Goal: Transaction & Acquisition: Purchase product/service

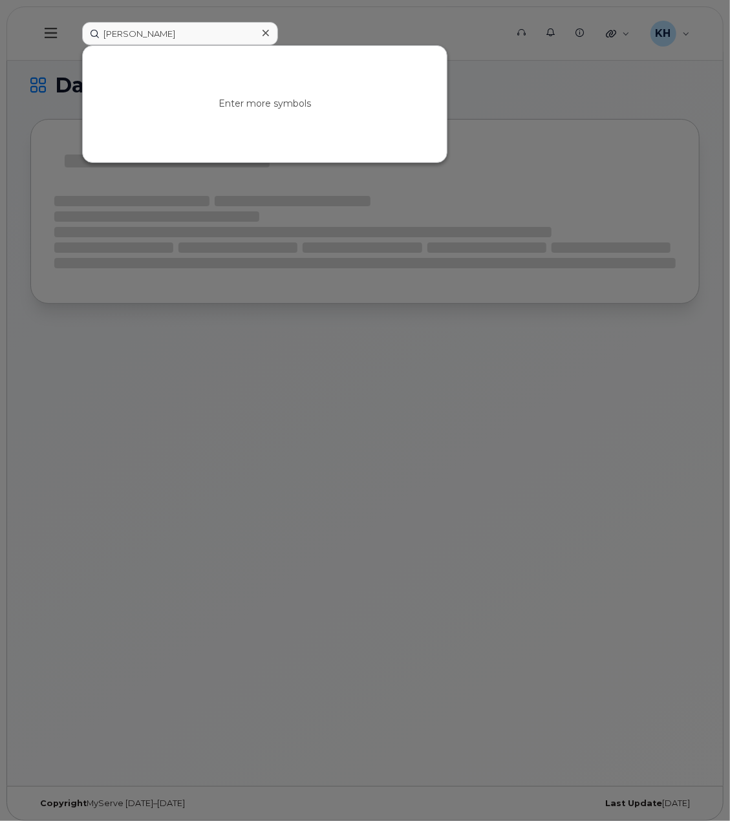
type input "[PERSON_NAME]"
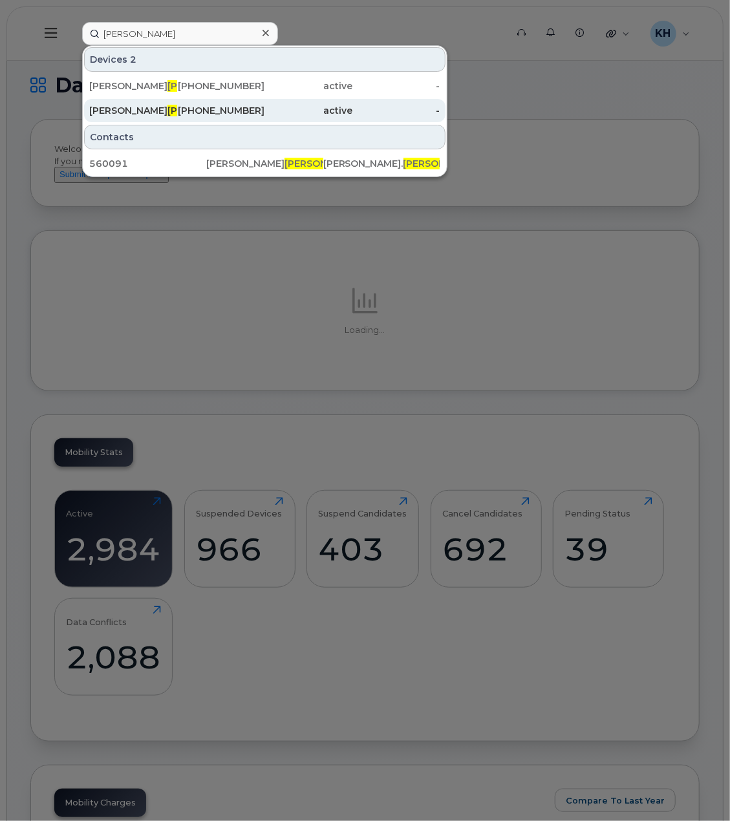
click at [265, 112] on div "403-836-9652" at bounding box center [221, 110] width 88 height 13
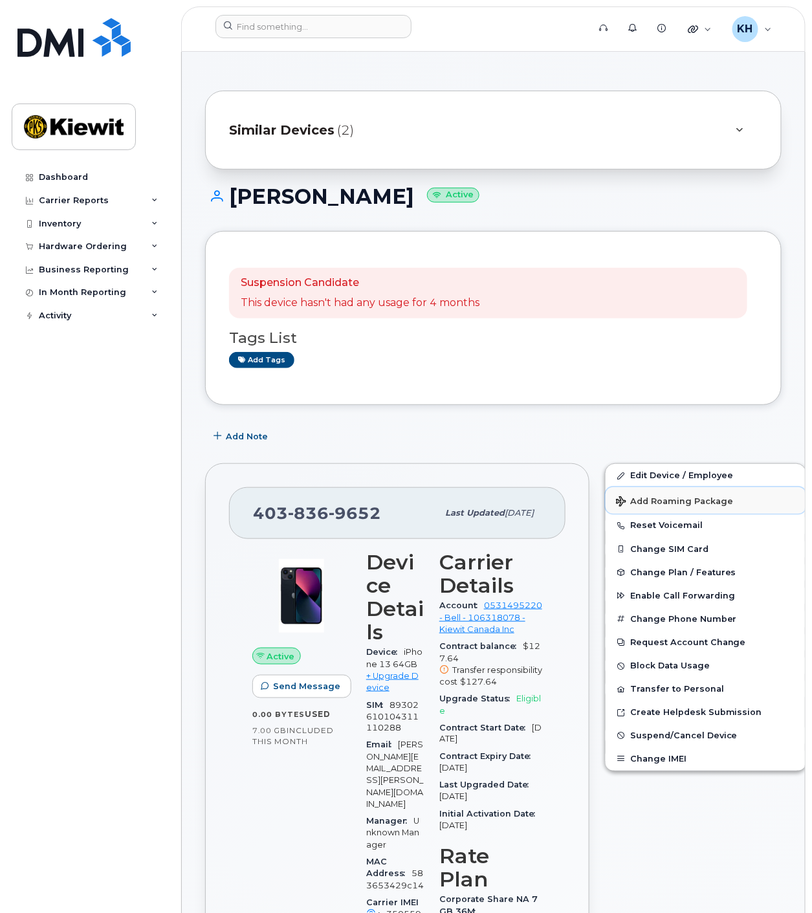
click at [643, 504] on span "Add Roaming Package" at bounding box center [674, 502] width 117 height 12
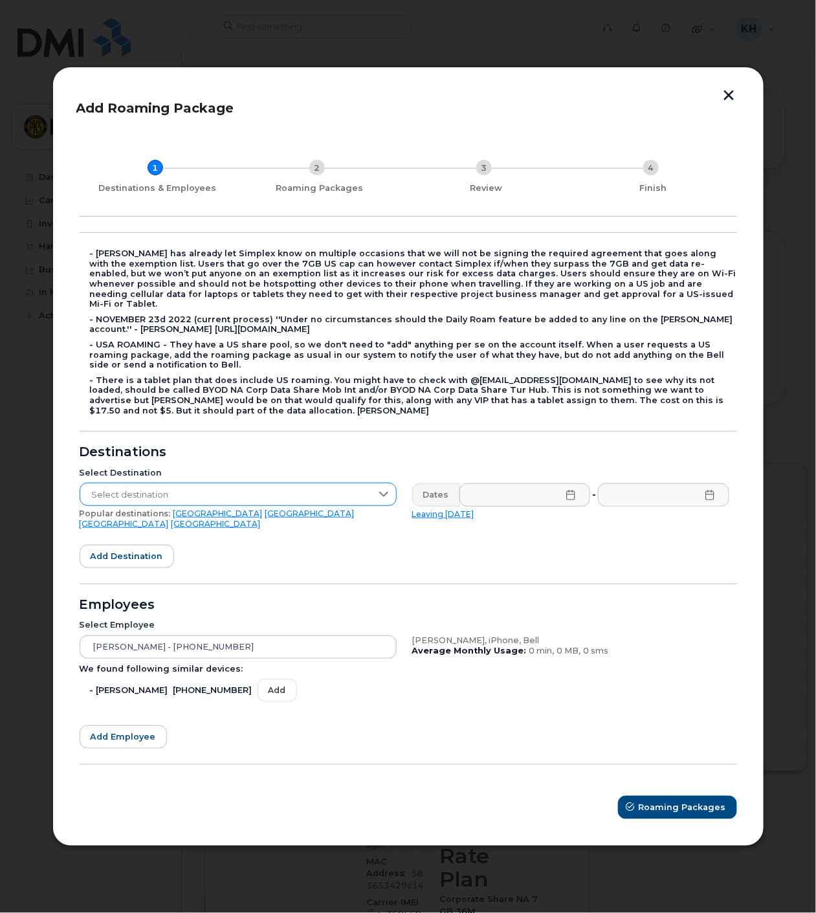
click at [151, 494] on span "Select destination" at bounding box center [225, 494] width 291 height 23
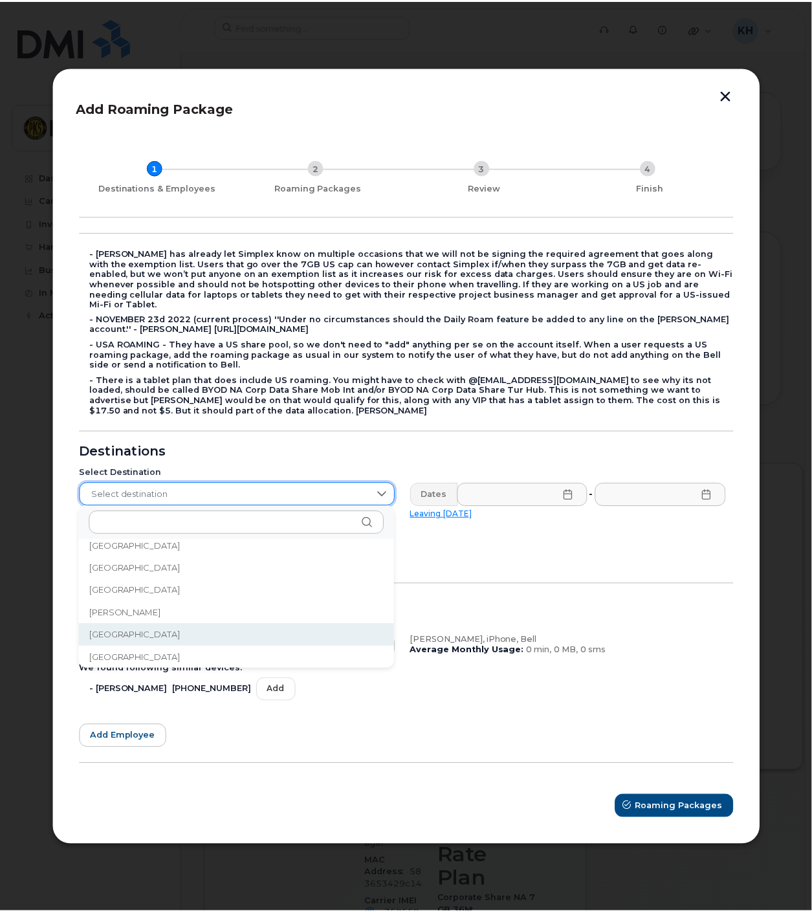
scroll to position [837, 0]
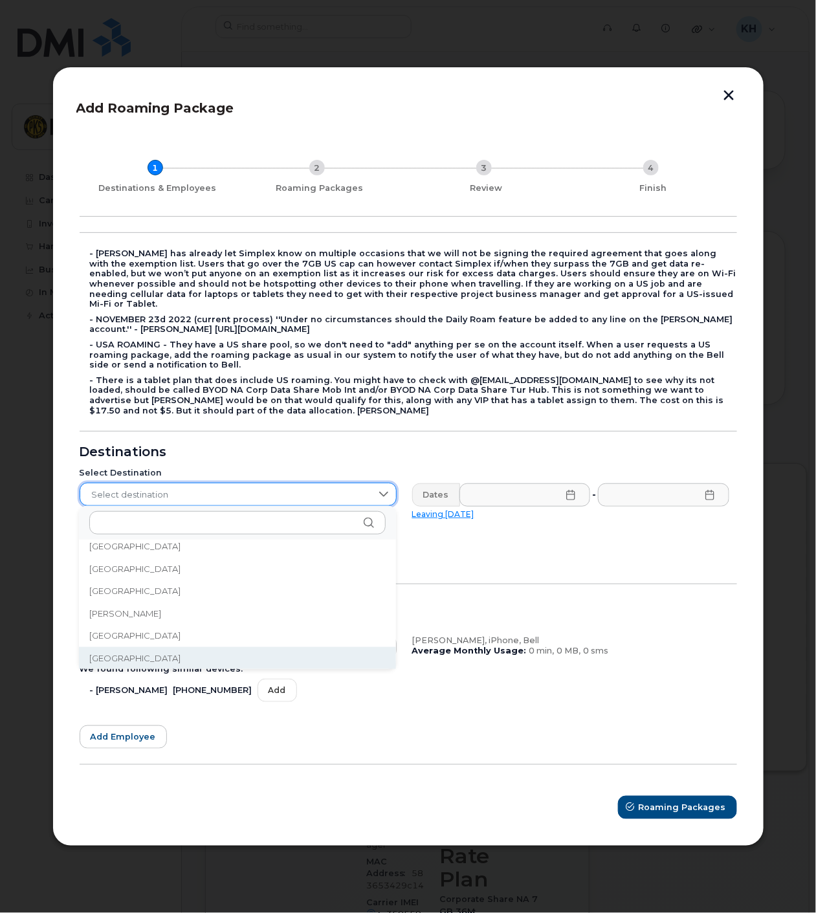
click at [142, 658] on li "China" at bounding box center [237, 658] width 317 height 23
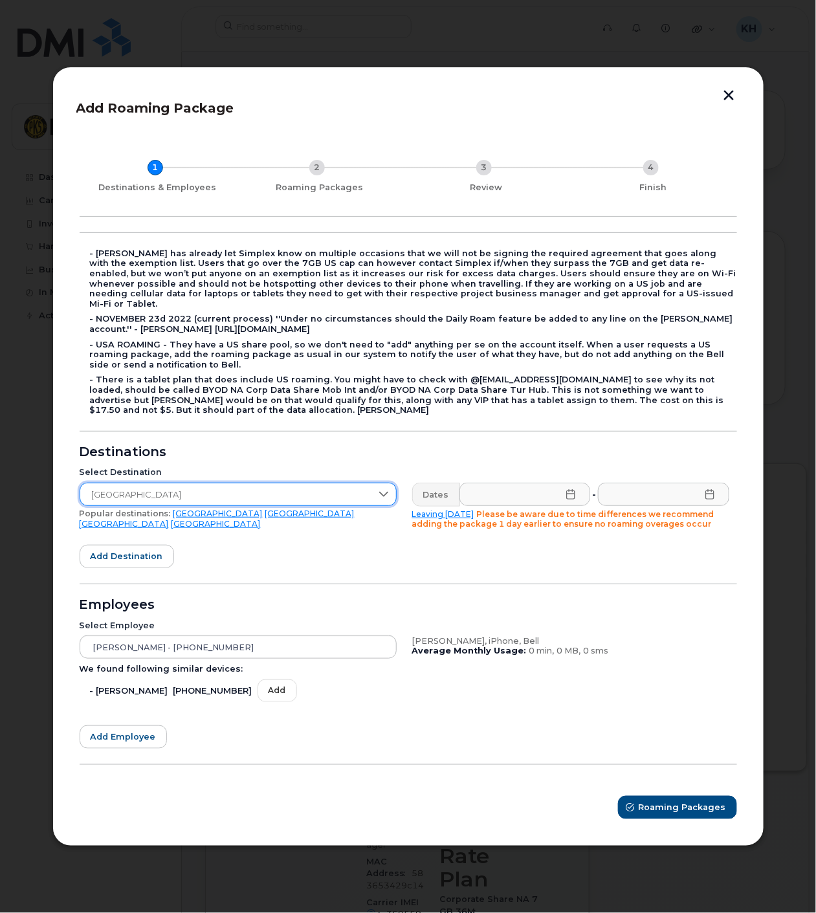
click at [309, 536] on form "- Kiewit has already let Simplex know on multiple occasions that we will not be…" at bounding box center [408, 525] width 657 height 587
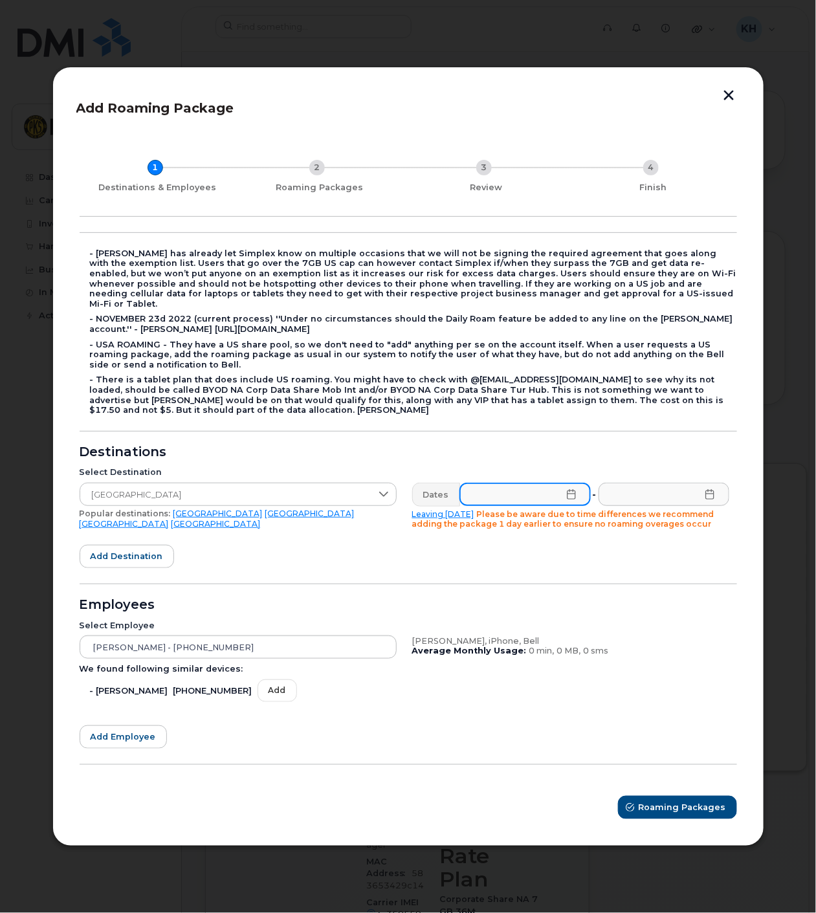
click at [502, 493] on input "text" at bounding box center [524, 493] width 131 height 23
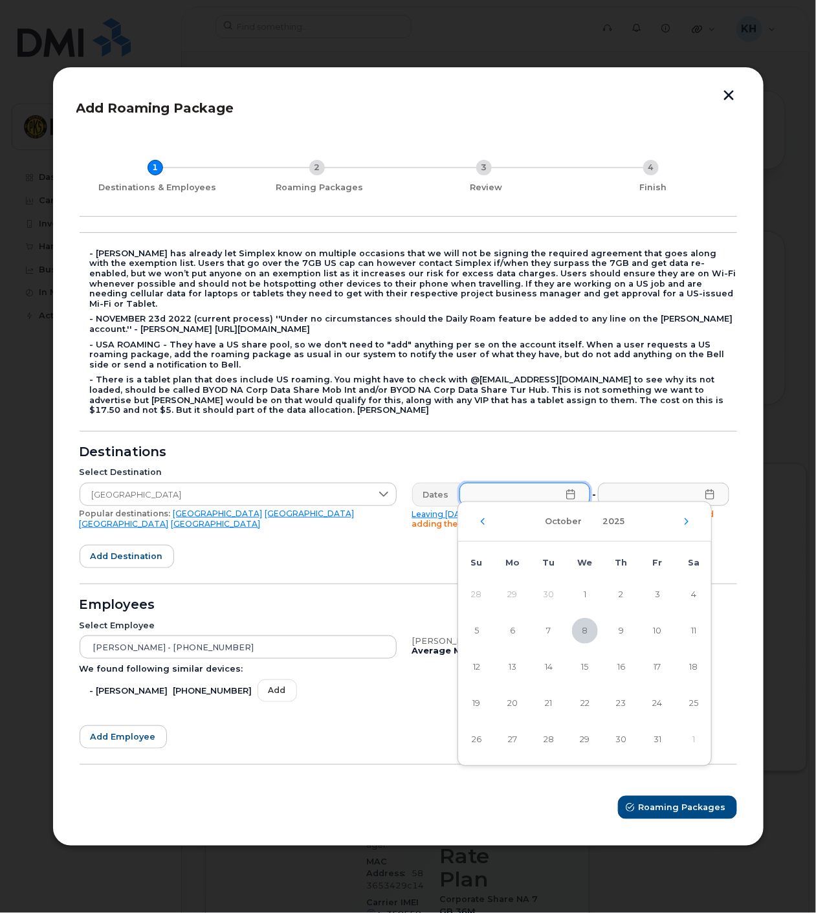
click at [506, 447] on div "Destinations" at bounding box center [408, 452] width 657 height 10
click at [508, 482] on input "text" at bounding box center [524, 493] width 131 height 23
click at [693, 633] on span "11" at bounding box center [693, 631] width 26 height 26
type input "10/11/2025"
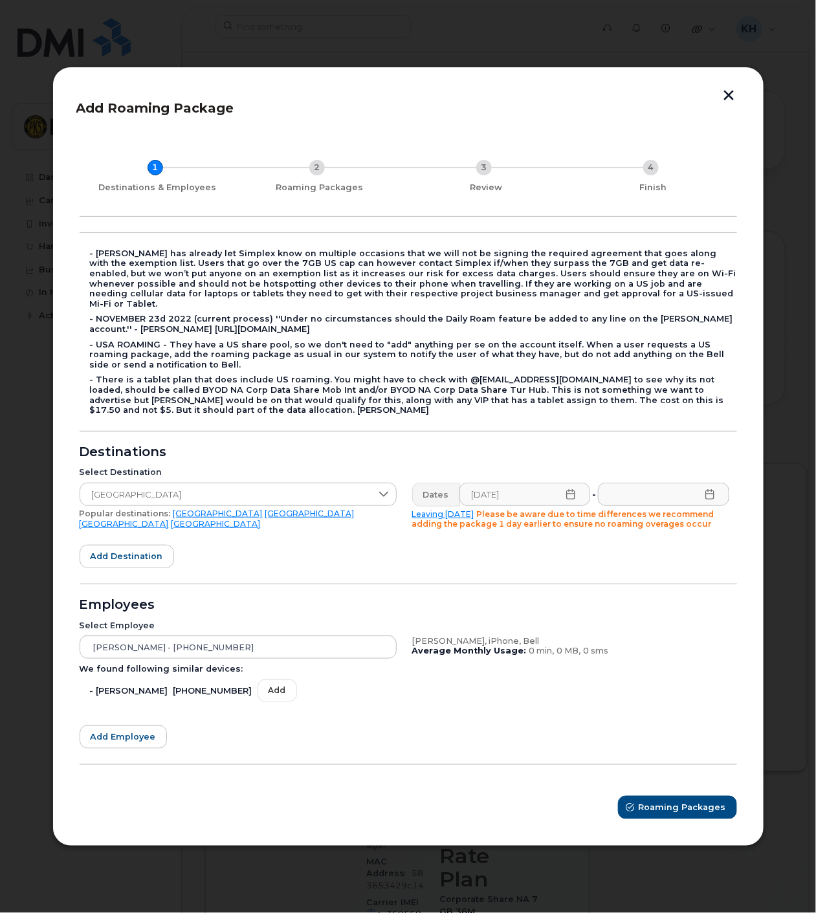
click at [711, 492] on icon at bounding box center [709, 494] width 10 height 10
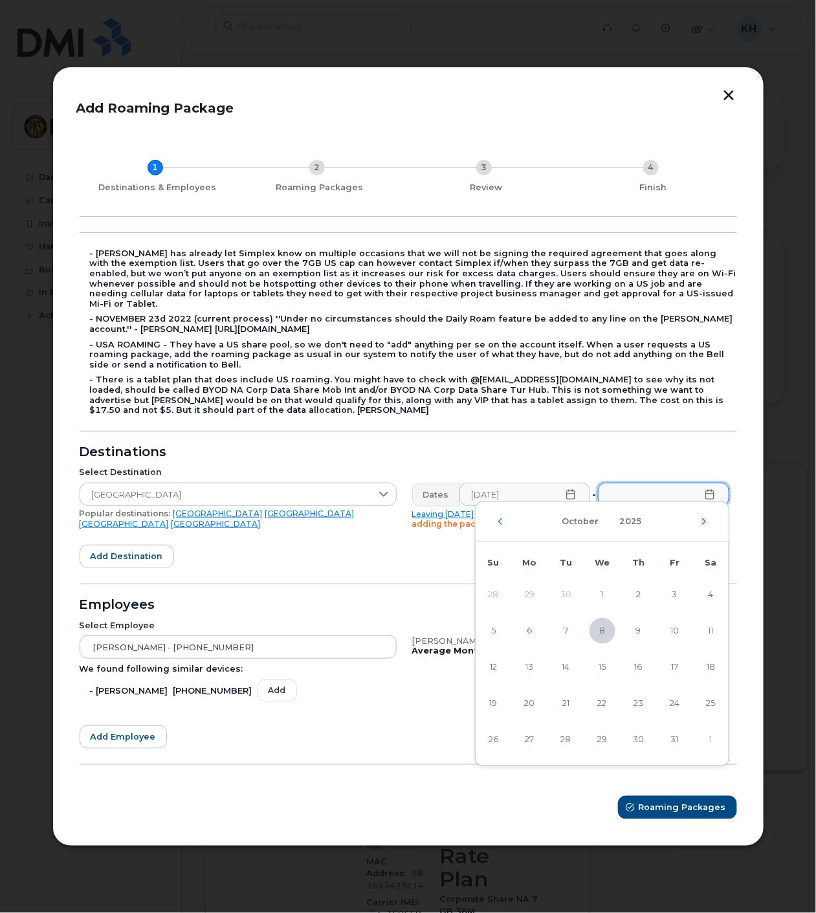
click at [700, 523] on icon "Next Month" at bounding box center [704, 521] width 8 height 10
click at [674, 633] on span "12" at bounding box center [675, 631] width 26 height 26
type input "12/12/2025"
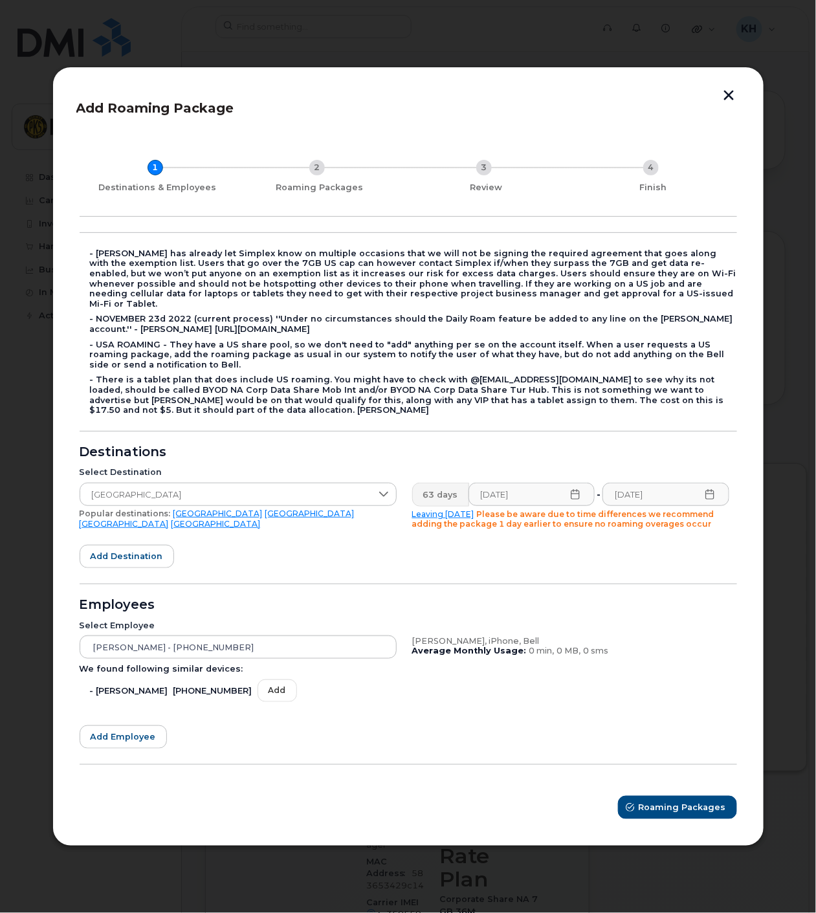
click at [294, 576] on form "- Kiewit has already let Simplex know on multiple occasions that we will not be…" at bounding box center [408, 525] width 657 height 587
click at [682, 803] on span "Roaming Packages" at bounding box center [682, 807] width 87 height 12
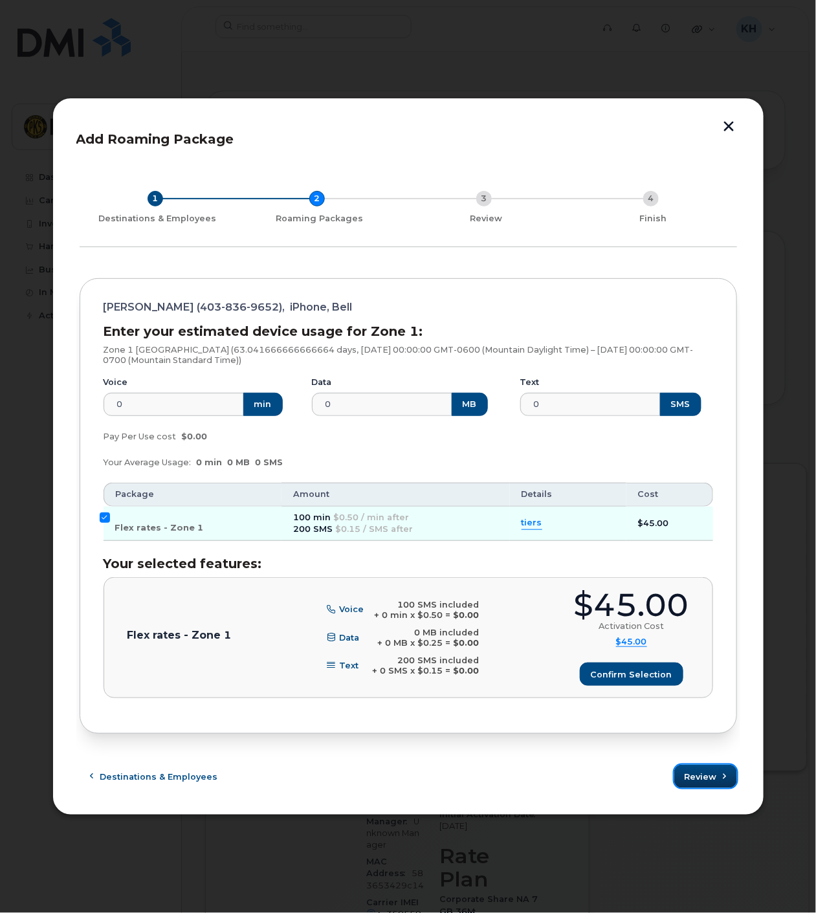
click at [702, 775] on span "Review" at bounding box center [700, 776] width 32 height 12
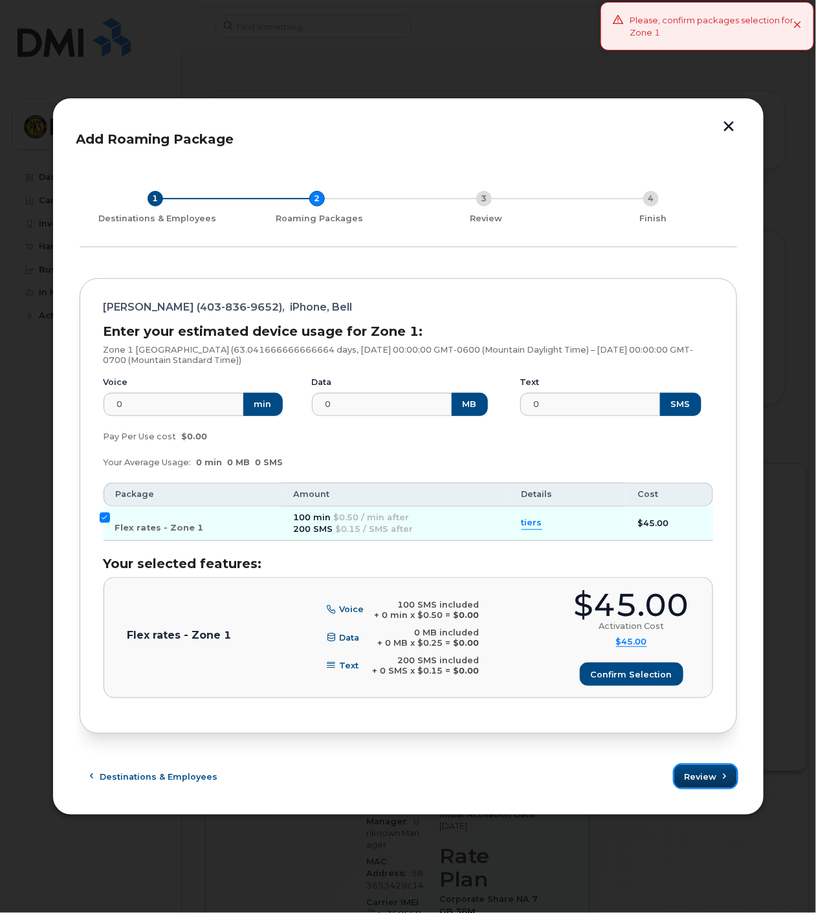
click at [696, 777] on span "Review" at bounding box center [700, 776] width 32 height 12
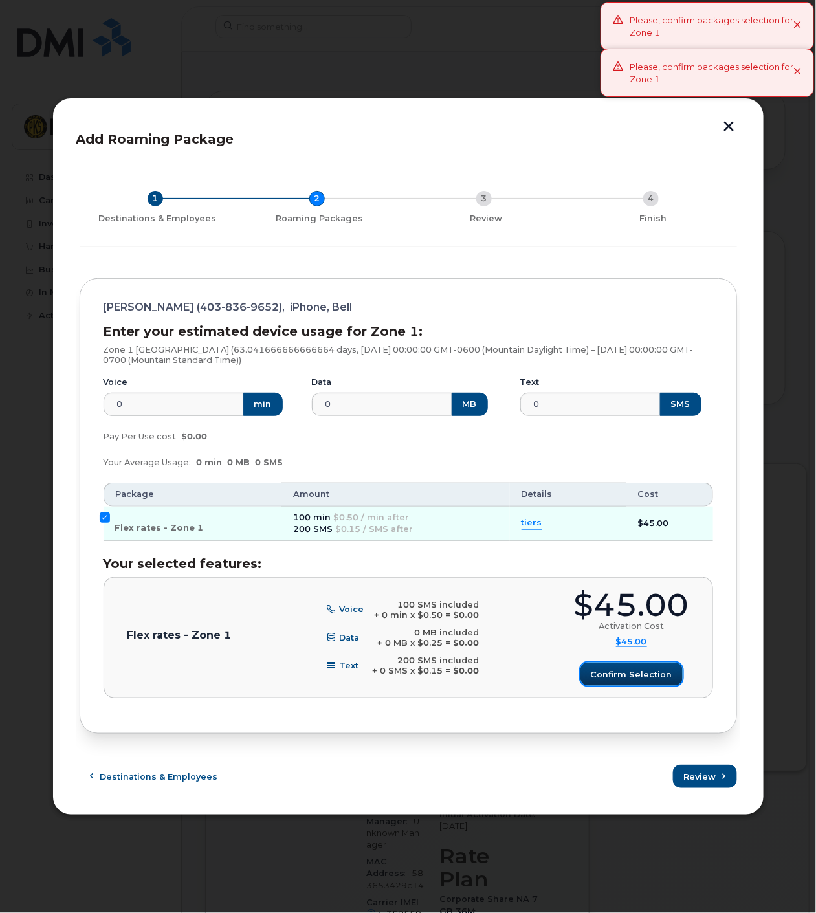
click at [634, 666] on button "Confirm selection" at bounding box center [631, 673] width 102 height 23
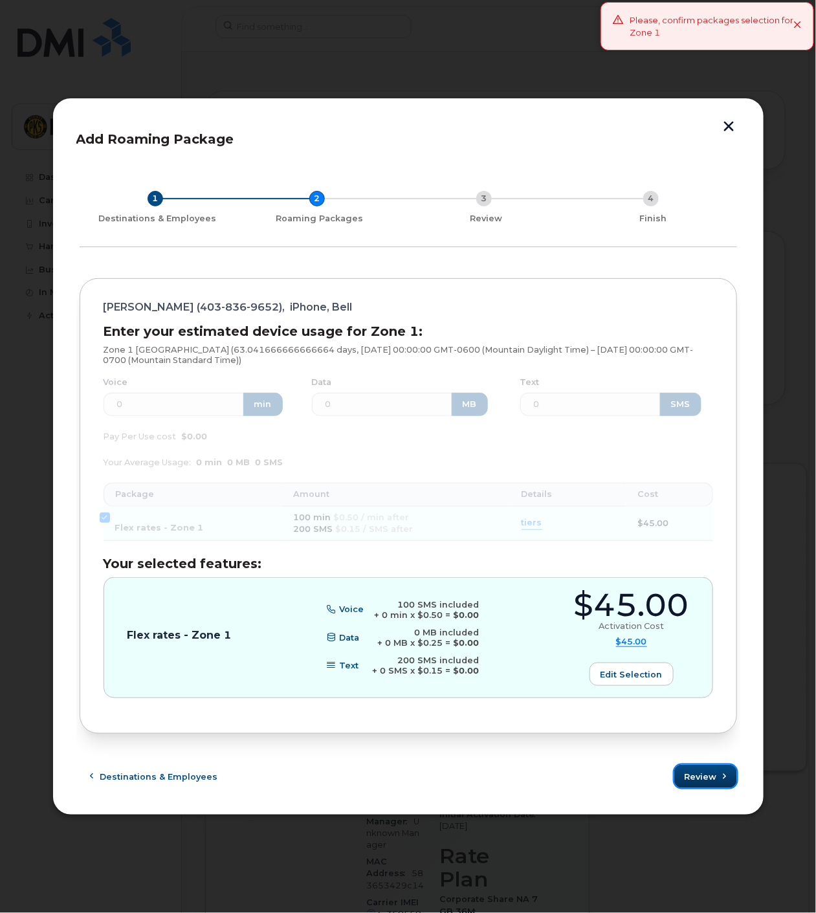
click at [702, 770] on span "Review" at bounding box center [700, 776] width 32 height 12
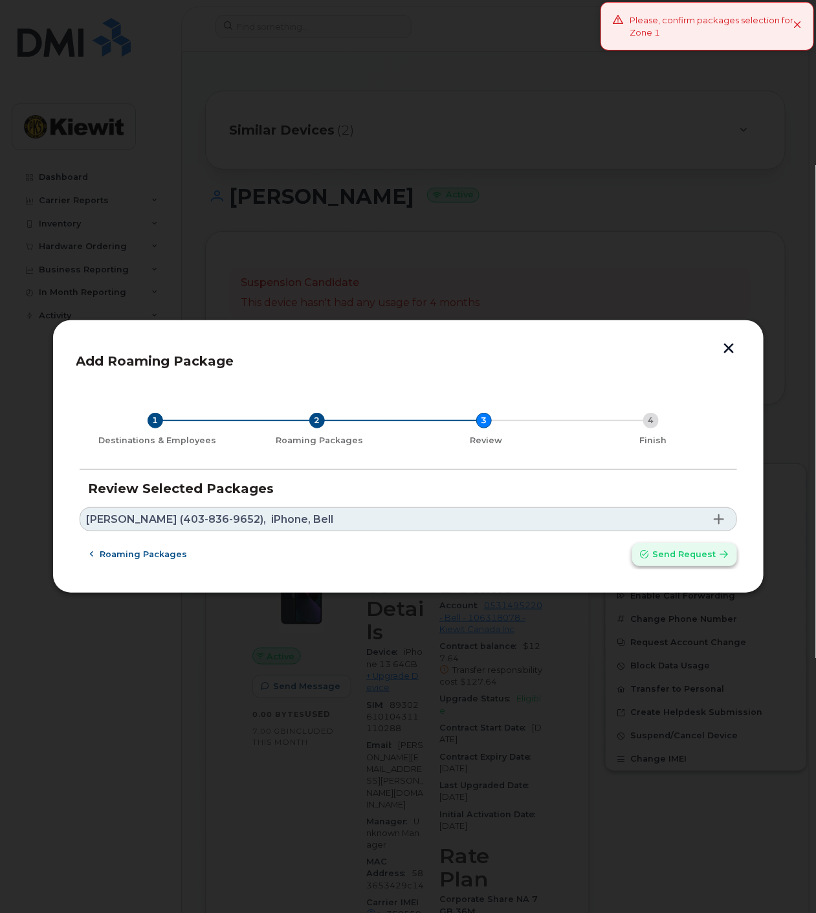
click at [682, 555] on span "Send request" at bounding box center [684, 554] width 63 height 12
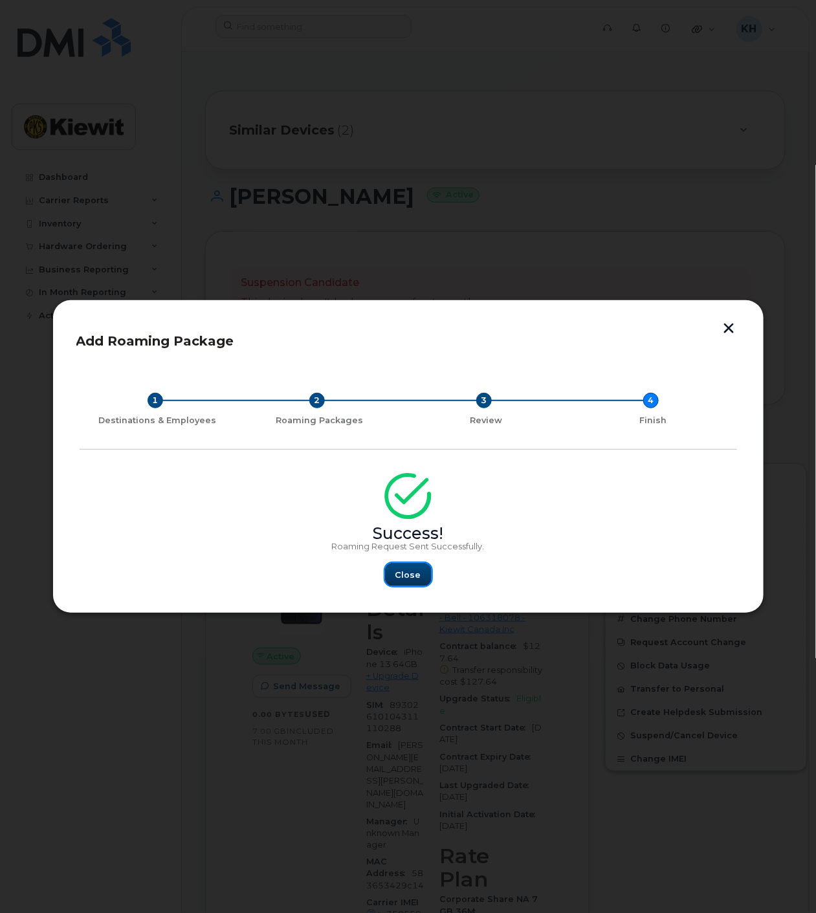
click at [406, 583] on button "Close" at bounding box center [408, 574] width 47 height 23
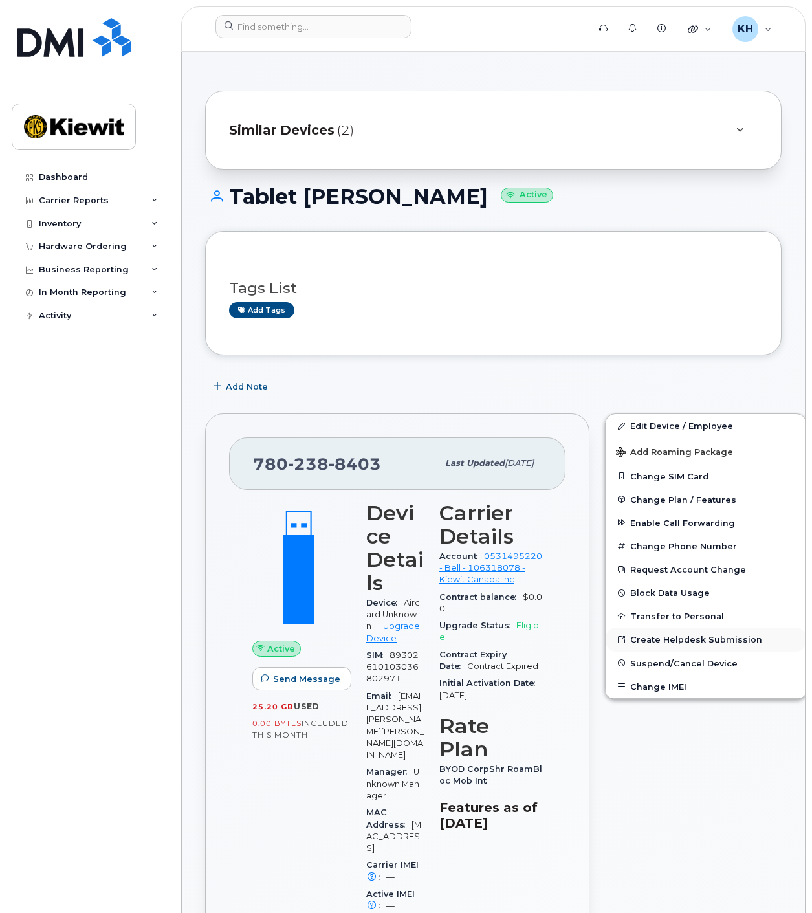
scroll to position [285, 0]
